Goal: Navigation & Orientation: Find specific page/section

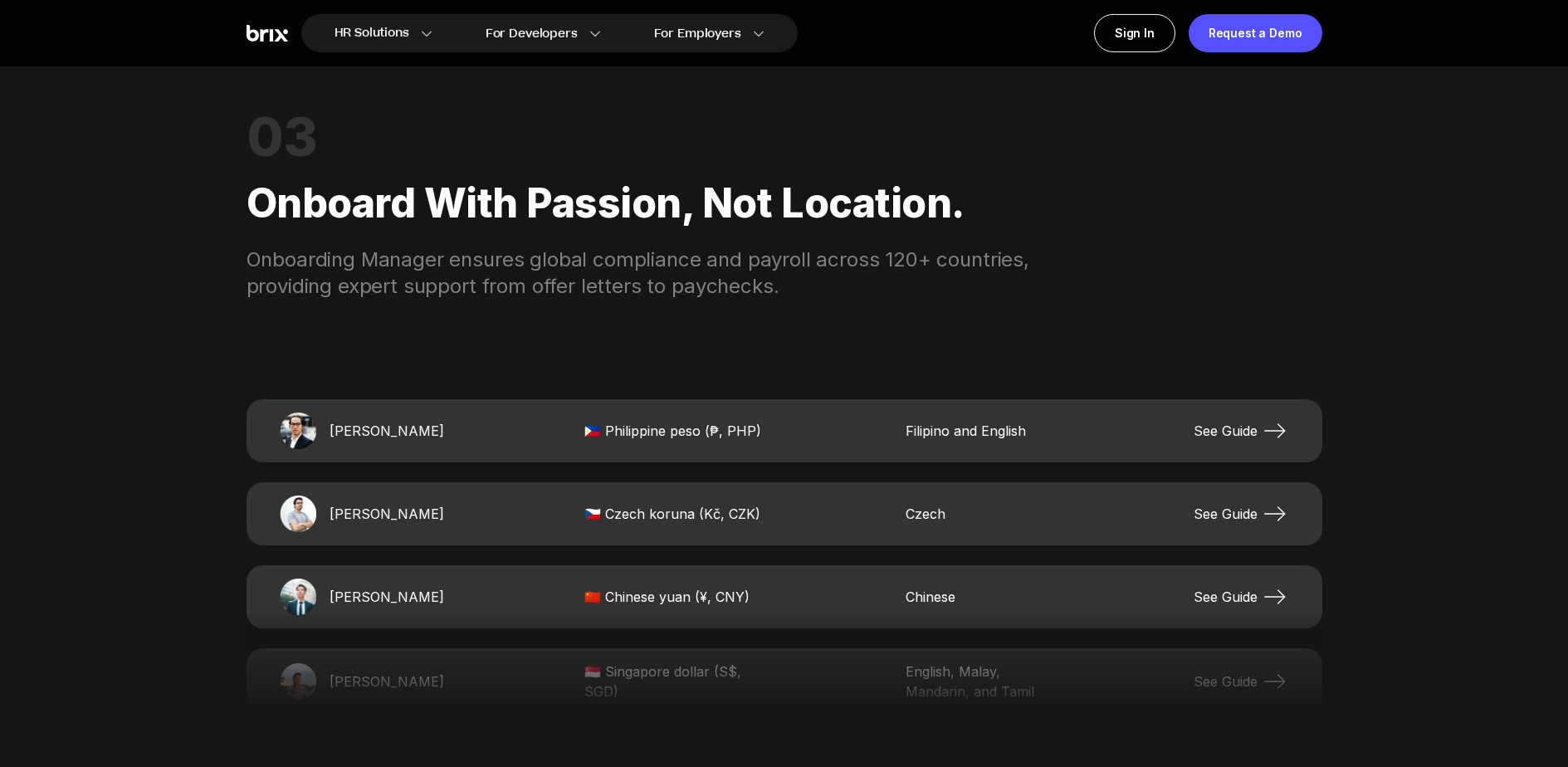
scroll to position [3307, 0]
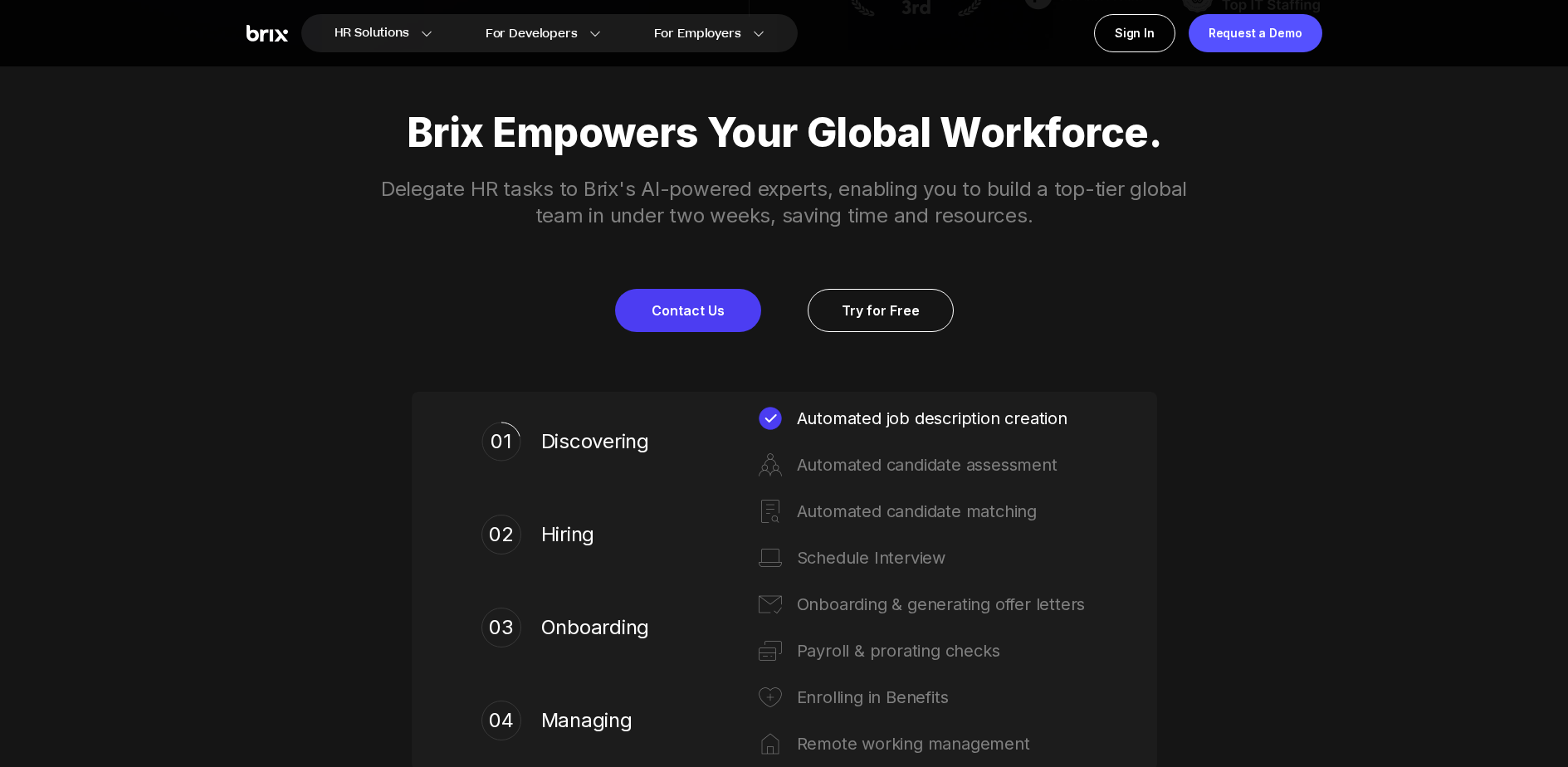
click at [341, 205] on div "Brix Empowers Your Global Workforce. Delegate HR tasks to Brix's AI-powered exp…" at bounding box center [784, 221] width 1196 height 223
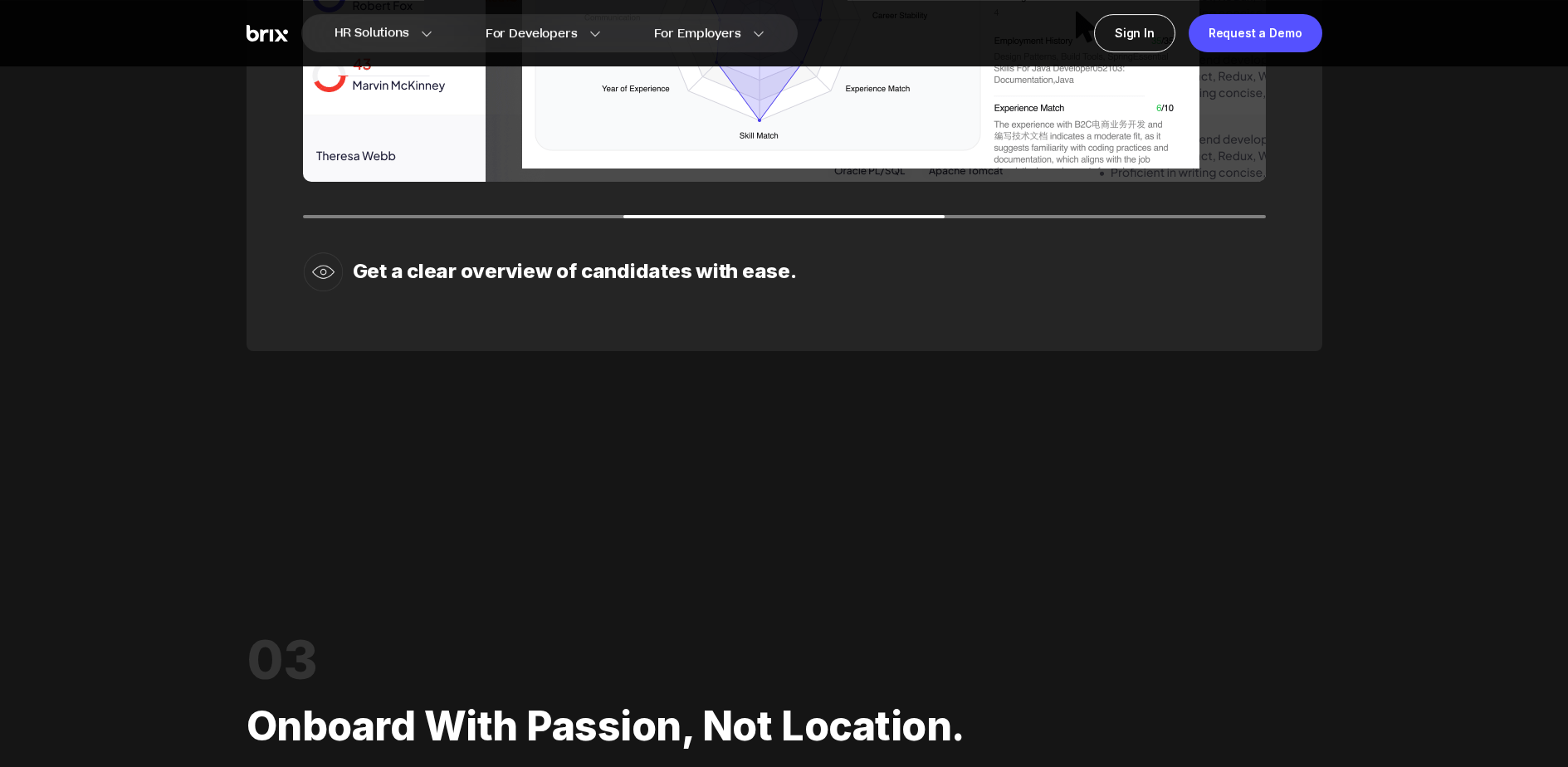
scroll to position [2949, 0]
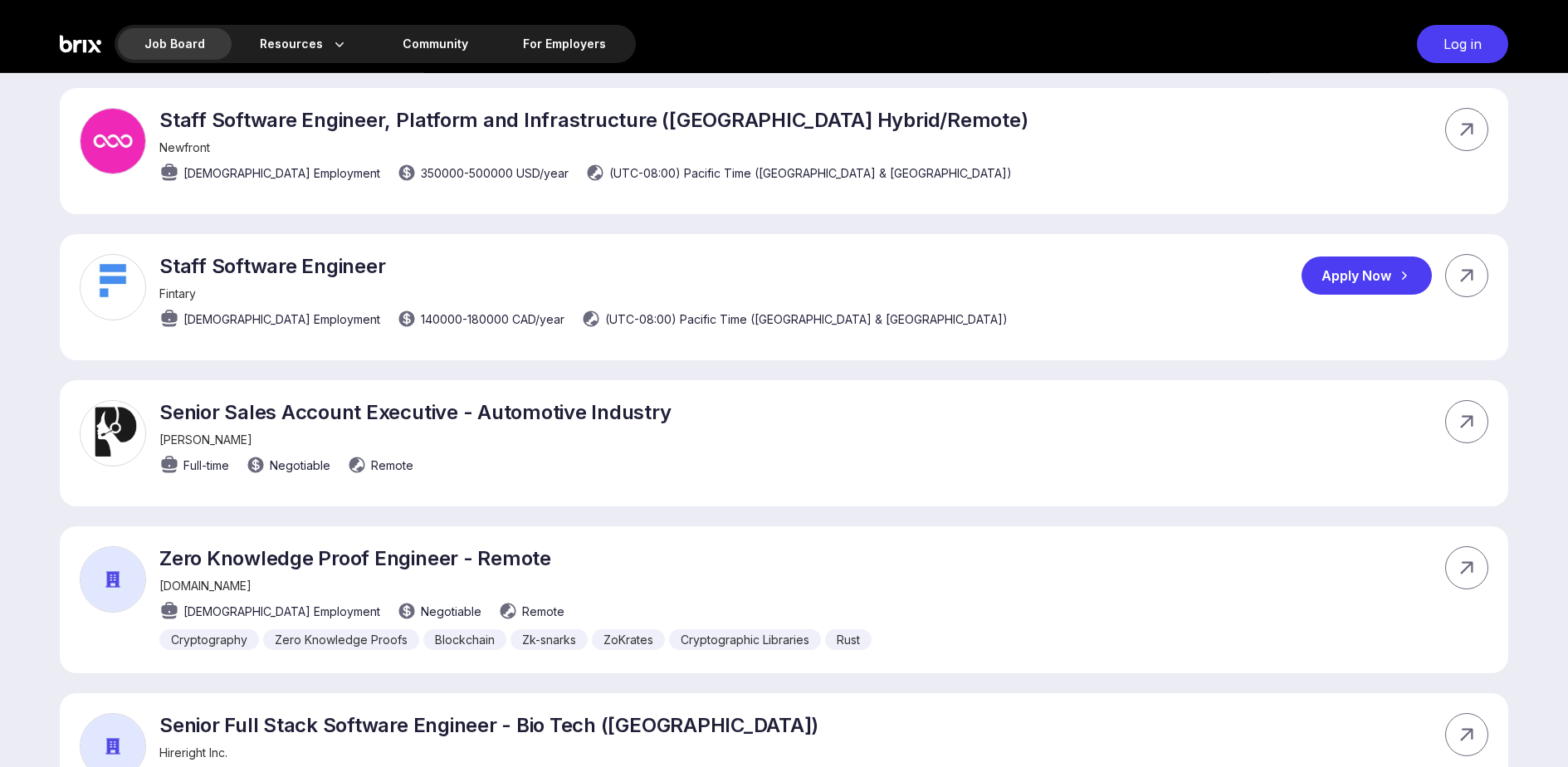
scroll to position [691, 0]
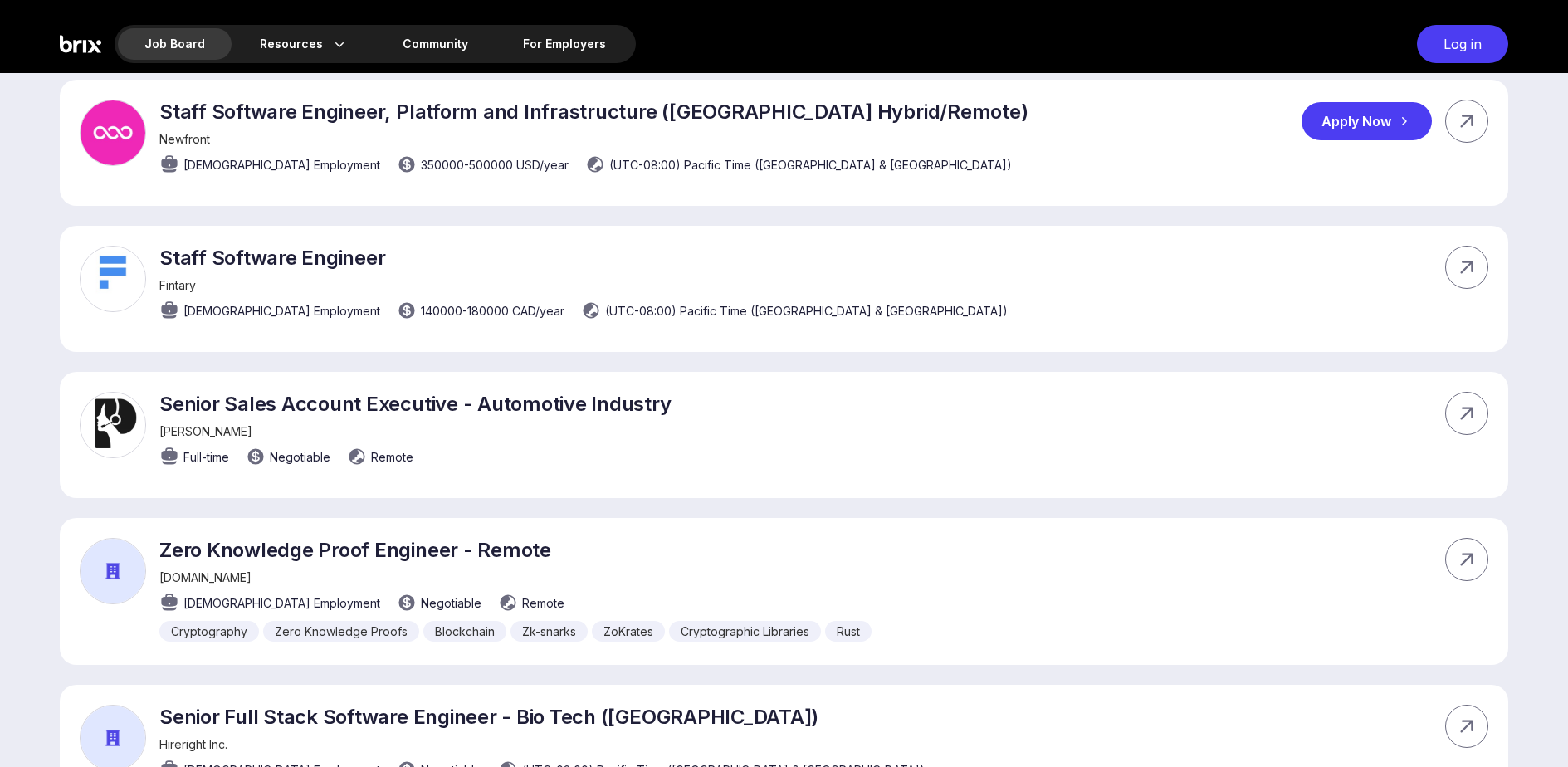
scroll to position [213, 0]
